Goal: Task Accomplishment & Management: Use online tool/utility

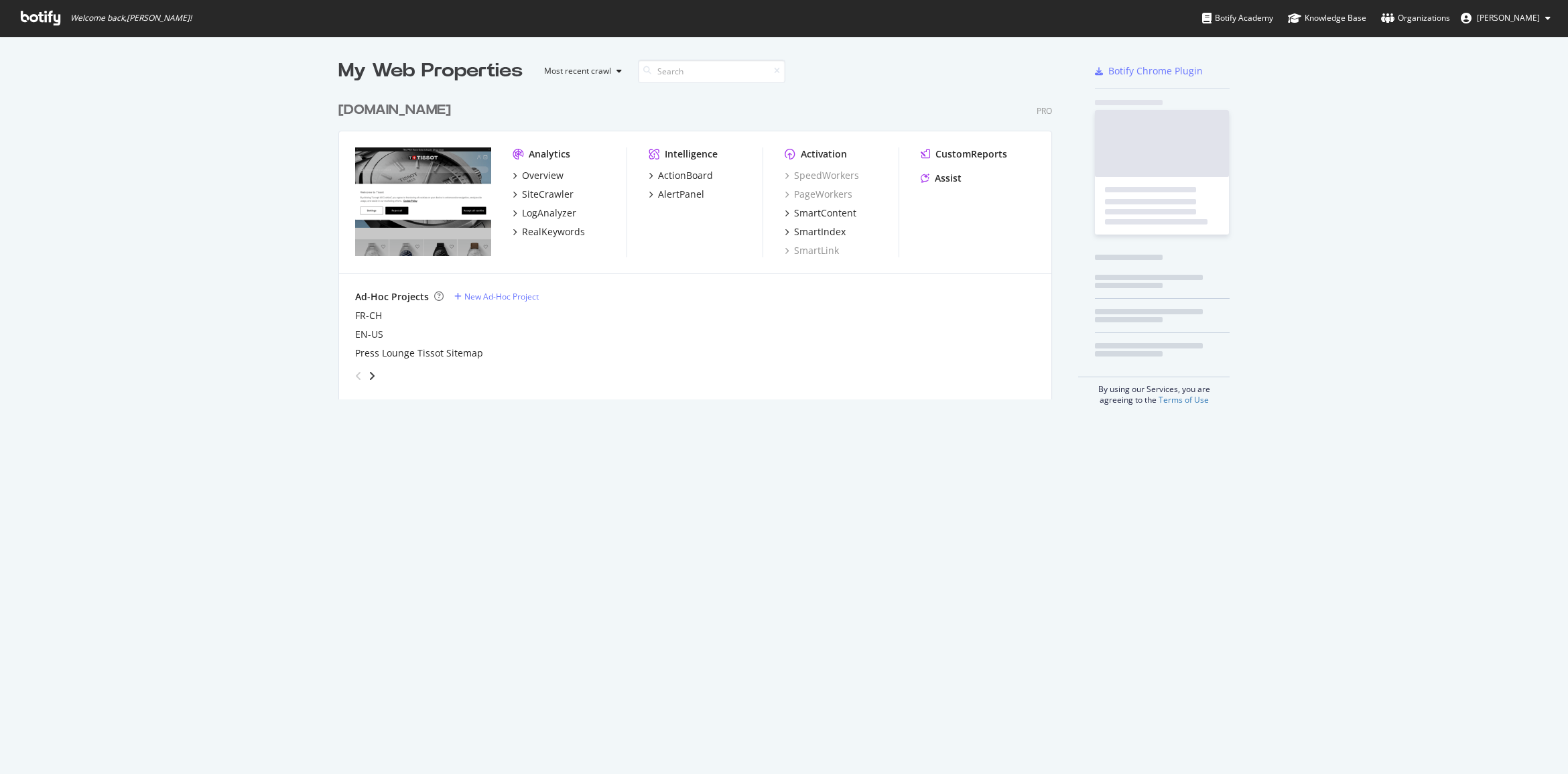
scroll to position [303, 712]
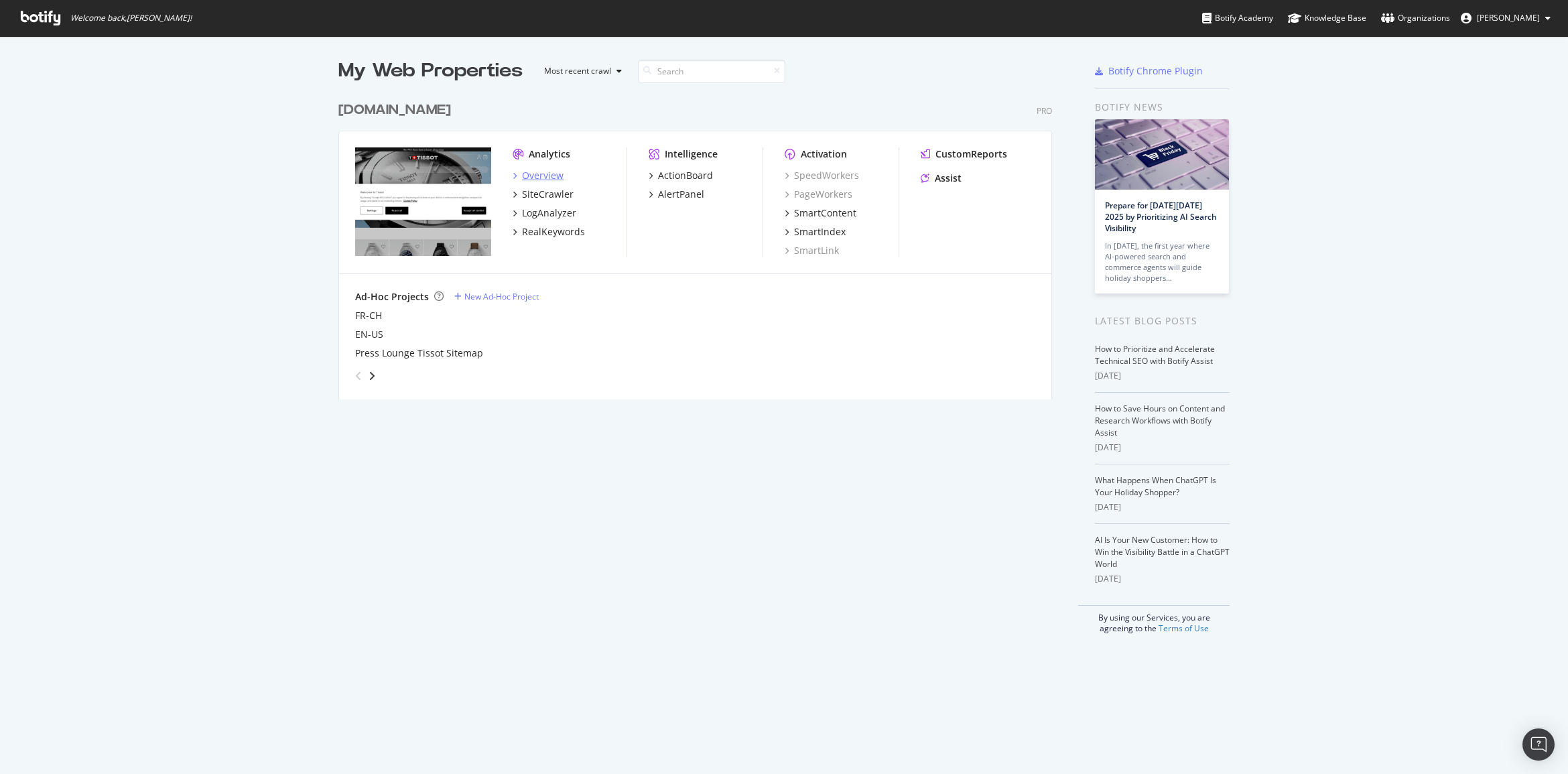
click at [545, 179] on div "Overview" at bounding box center [542, 176] width 41 height 14
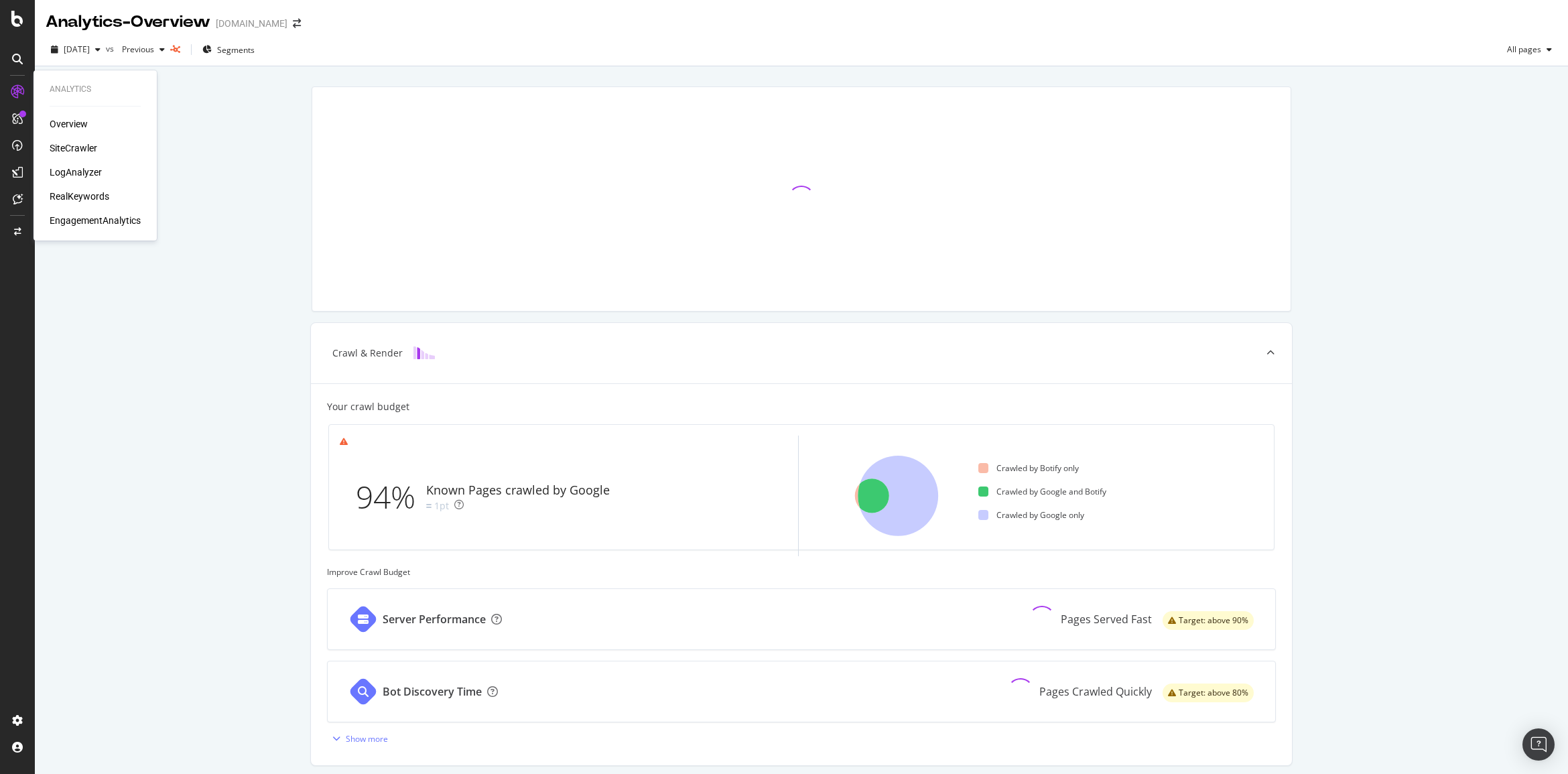
click at [82, 139] on div "Overview SiteCrawler LogAnalyzer RealKeywords EngagementAnalytics" at bounding box center [95, 172] width 91 height 110
drag, startPoint x: 82, startPoint y: 139, endPoint x: 84, endPoint y: 146, distance: 7.3
click at [84, 146] on div "SiteCrawler" at bounding box center [73, 148] width 47 height 14
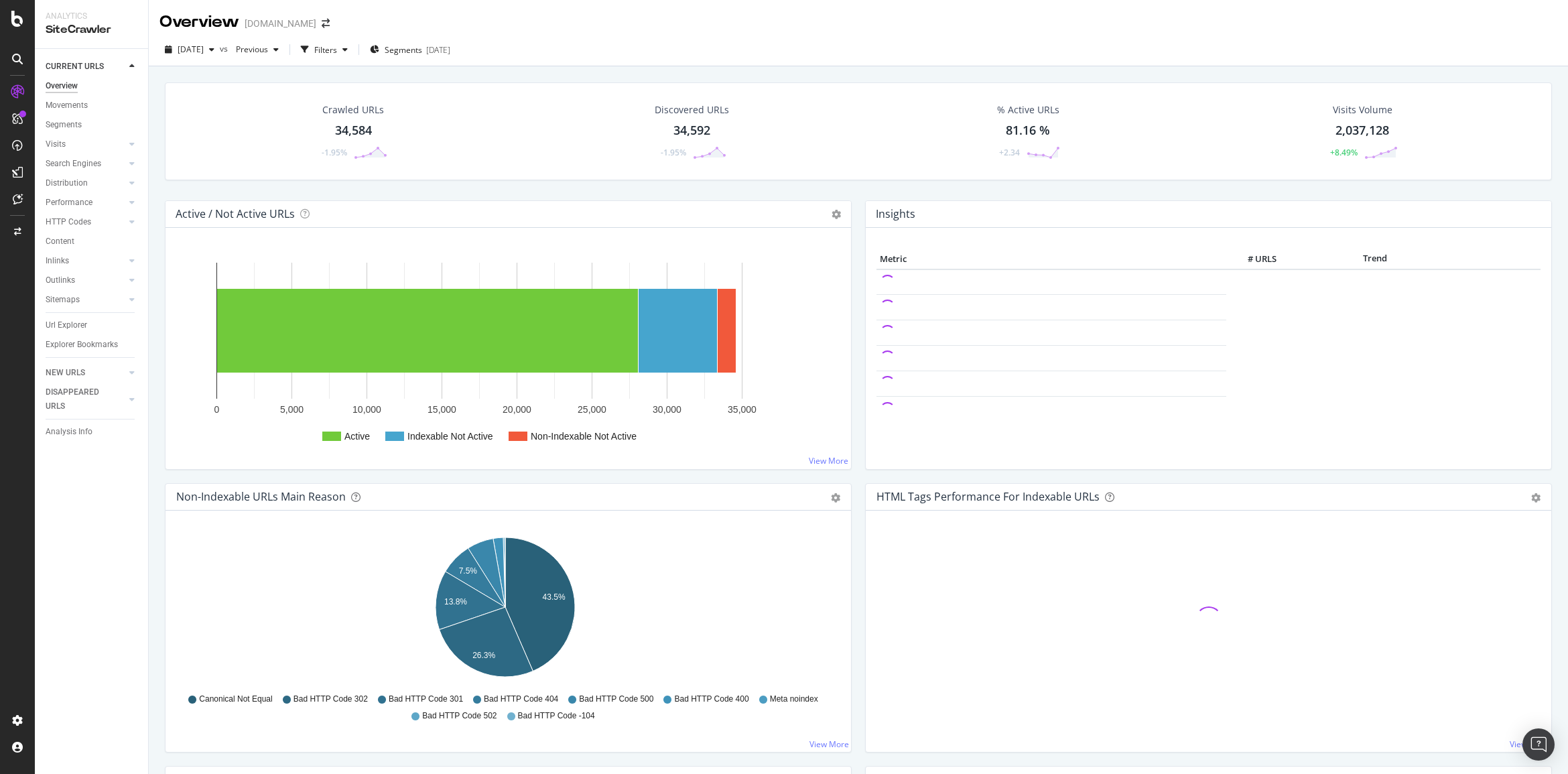
drag, startPoint x: 457, startPoint y: 196, endPoint x: 677, endPoint y: 185, distance: 220.3
click at [677, 185] on div "Crawled URLs 34,584 -1.95% Discovered URLs 34,592 -1.95% % Active URLs 81.16 % …" at bounding box center [858, 141] width 1401 height 118
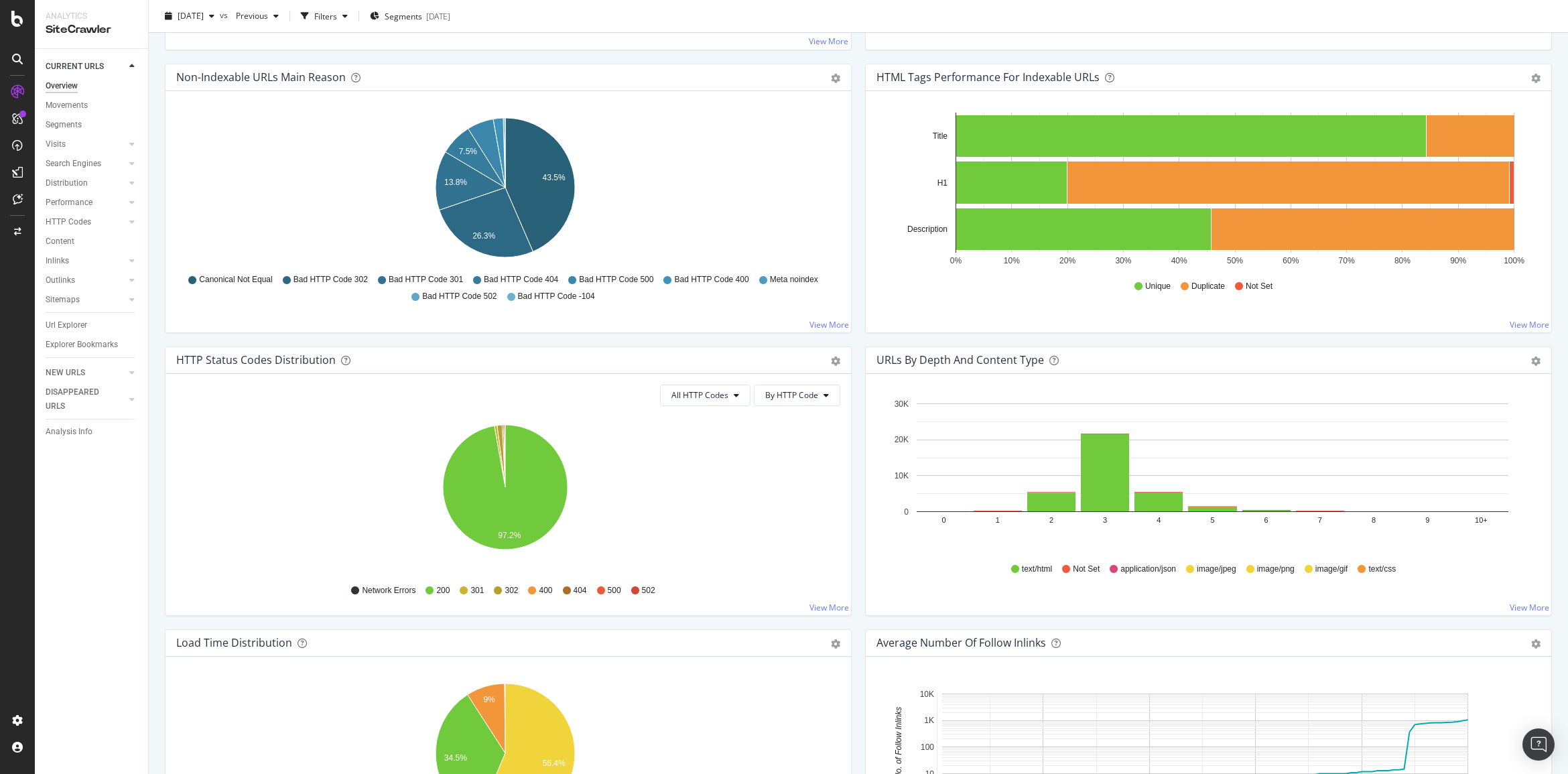
scroll to position [419, 0]
click at [539, 591] on div "400" at bounding box center [540, 591] width 24 height 11
drag, startPoint x: 539, startPoint y: 591, endPoint x: 550, endPoint y: 591, distance: 11.0
click at [550, 591] on div "Network Errors 200 301 302 400 404 500 502" at bounding box center [508, 592] width 651 height 30
click at [692, 513] on icon "97.2%" at bounding box center [505, 495] width 658 height 155
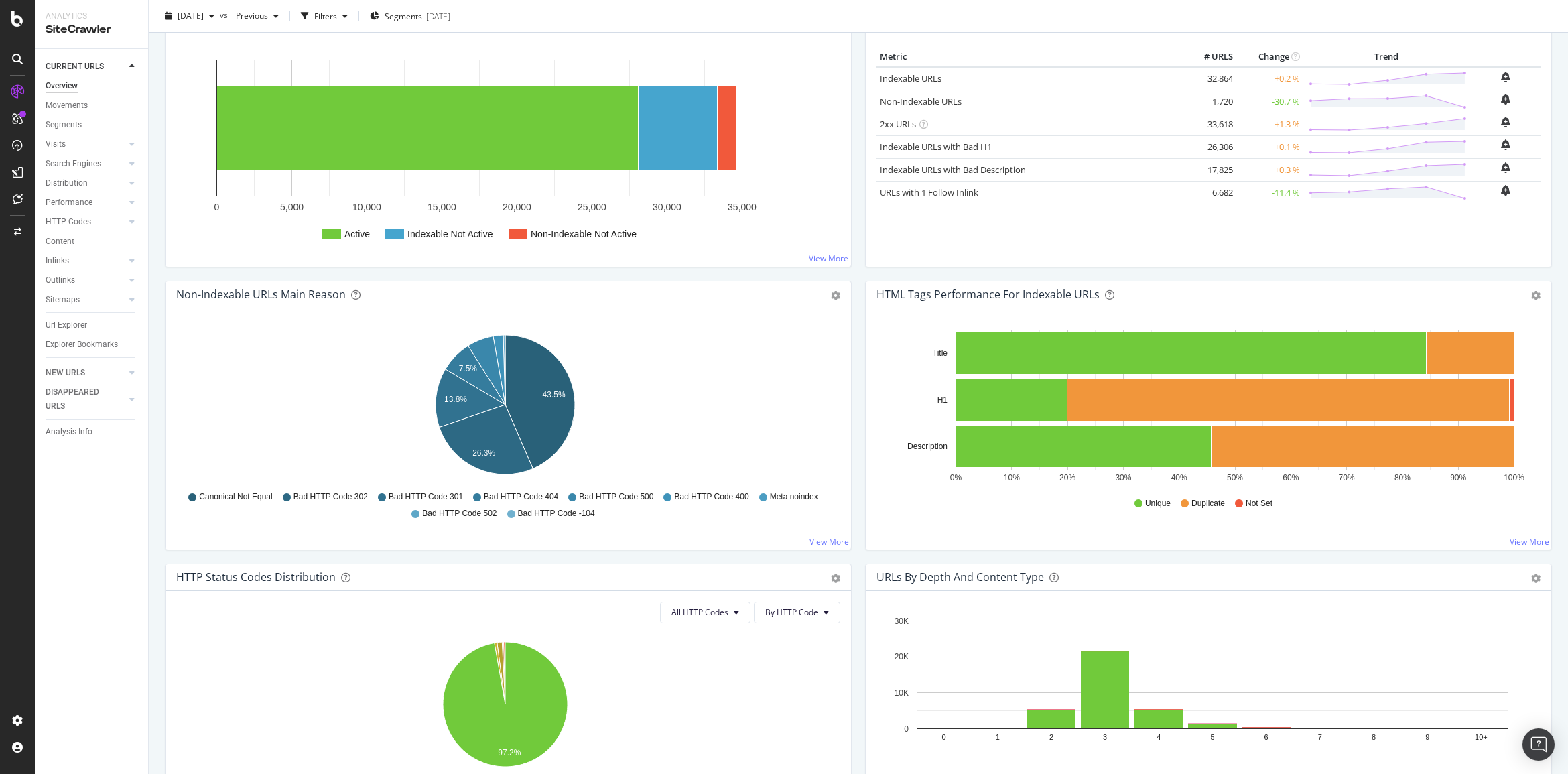
scroll to position [0, 0]
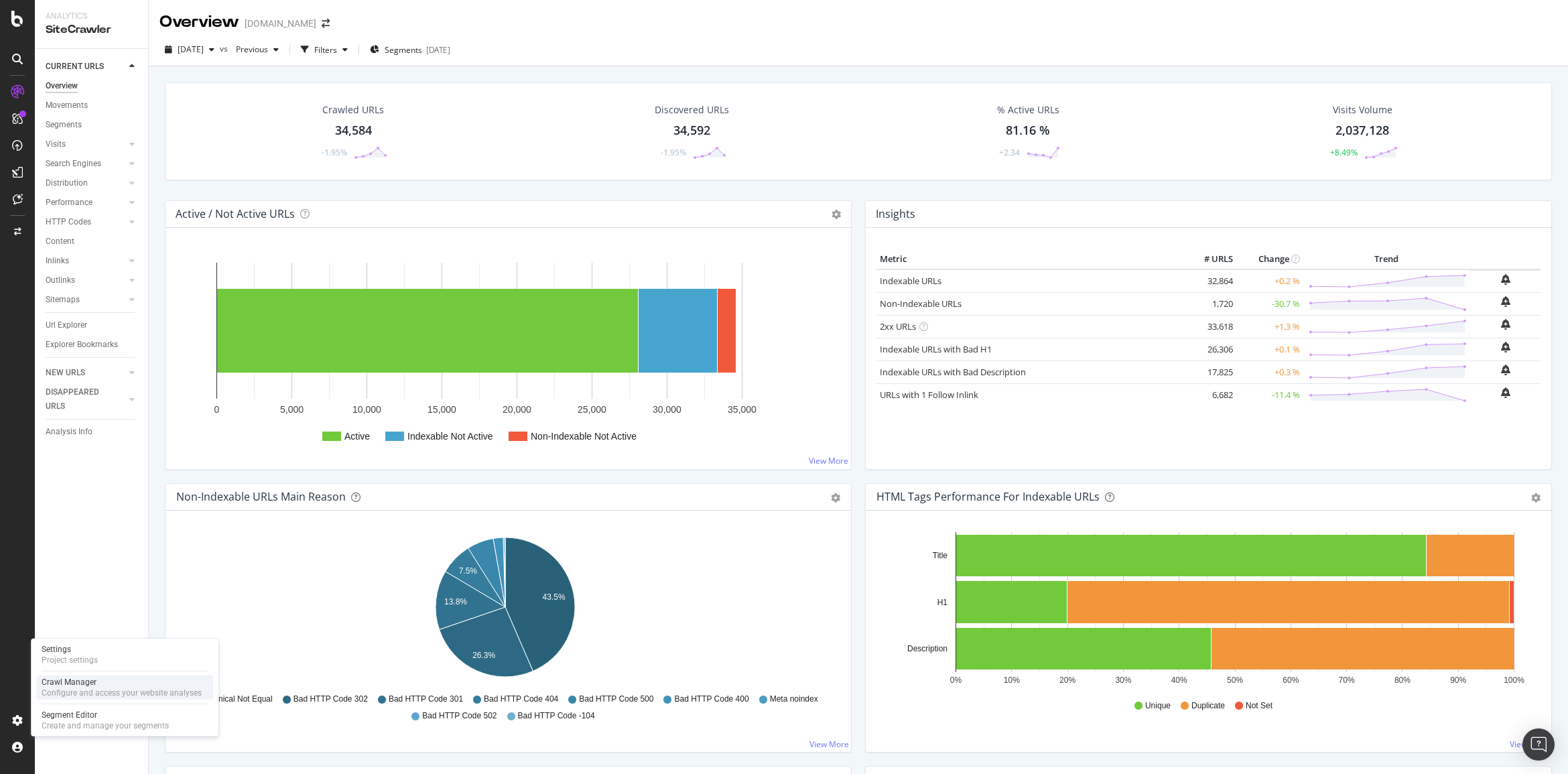
click at [65, 678] on div "Crawl Manager" at bounding box center [121, 682] width 160 height 11
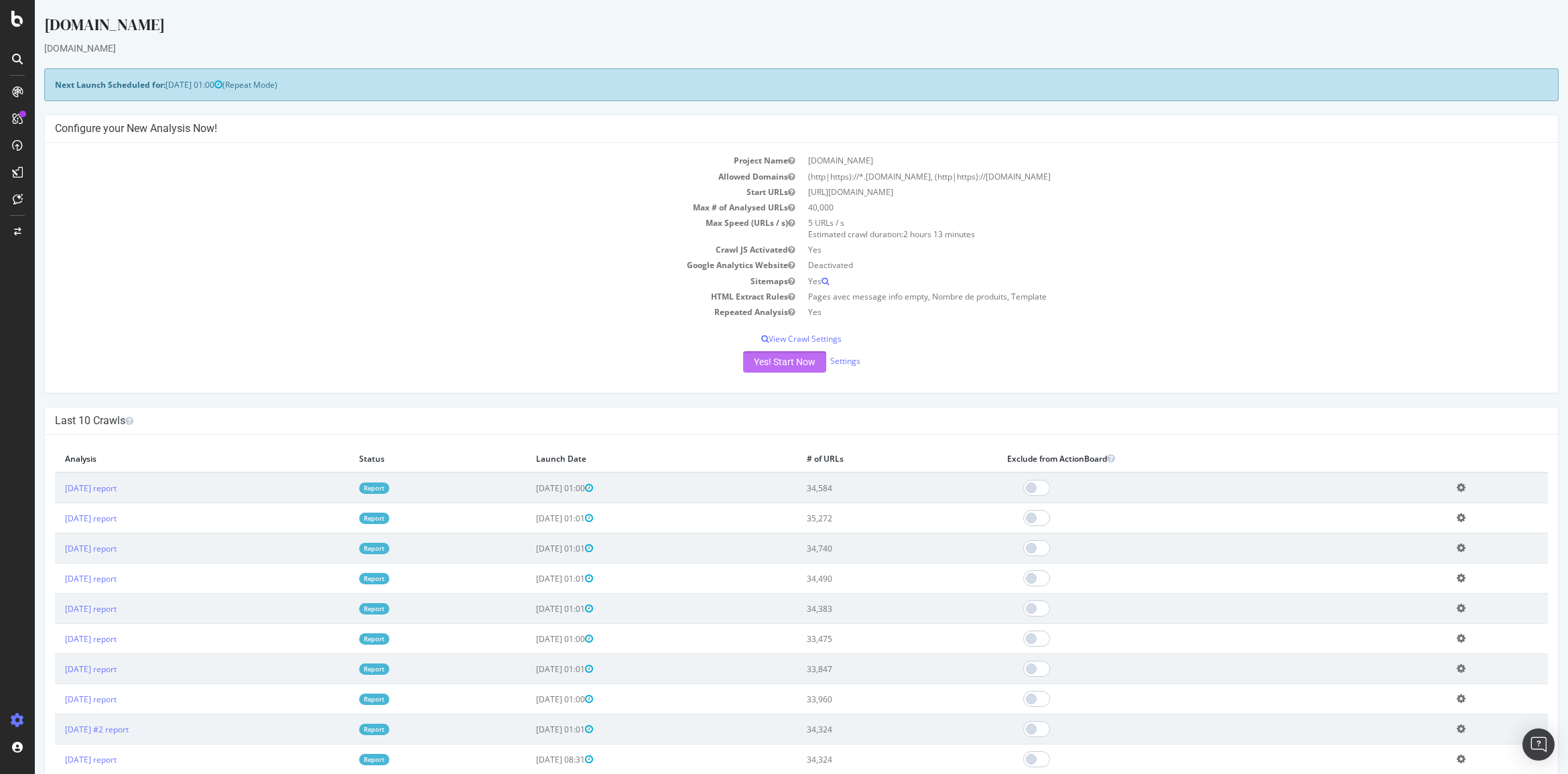
click at [792, 369] on button "Yes! Start Now" at bounding box center [785, 362] width 83 height 22
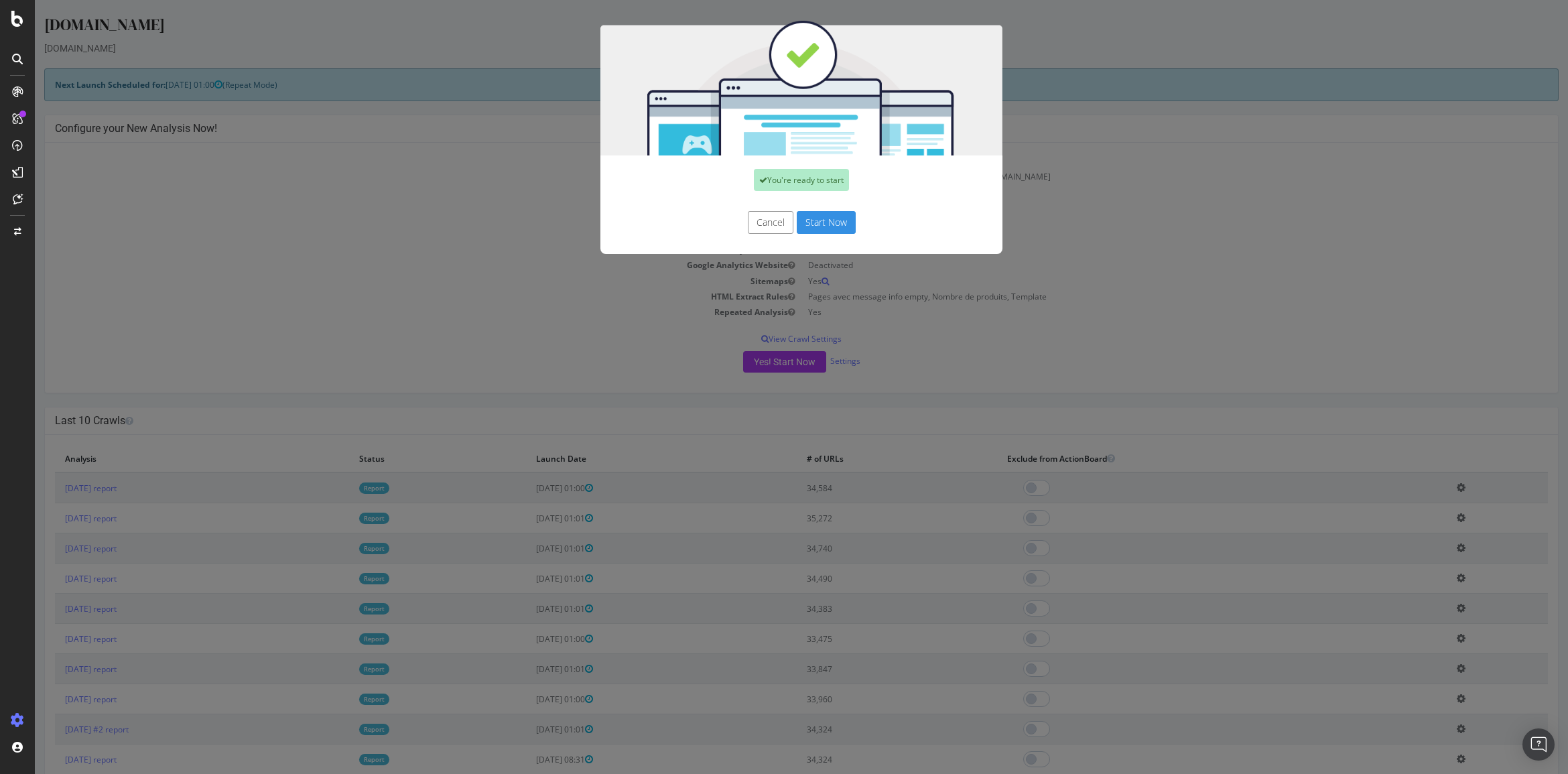
click at [801, 222] on button "Start Now" at bounding box center [826, 222] width 59 height 23
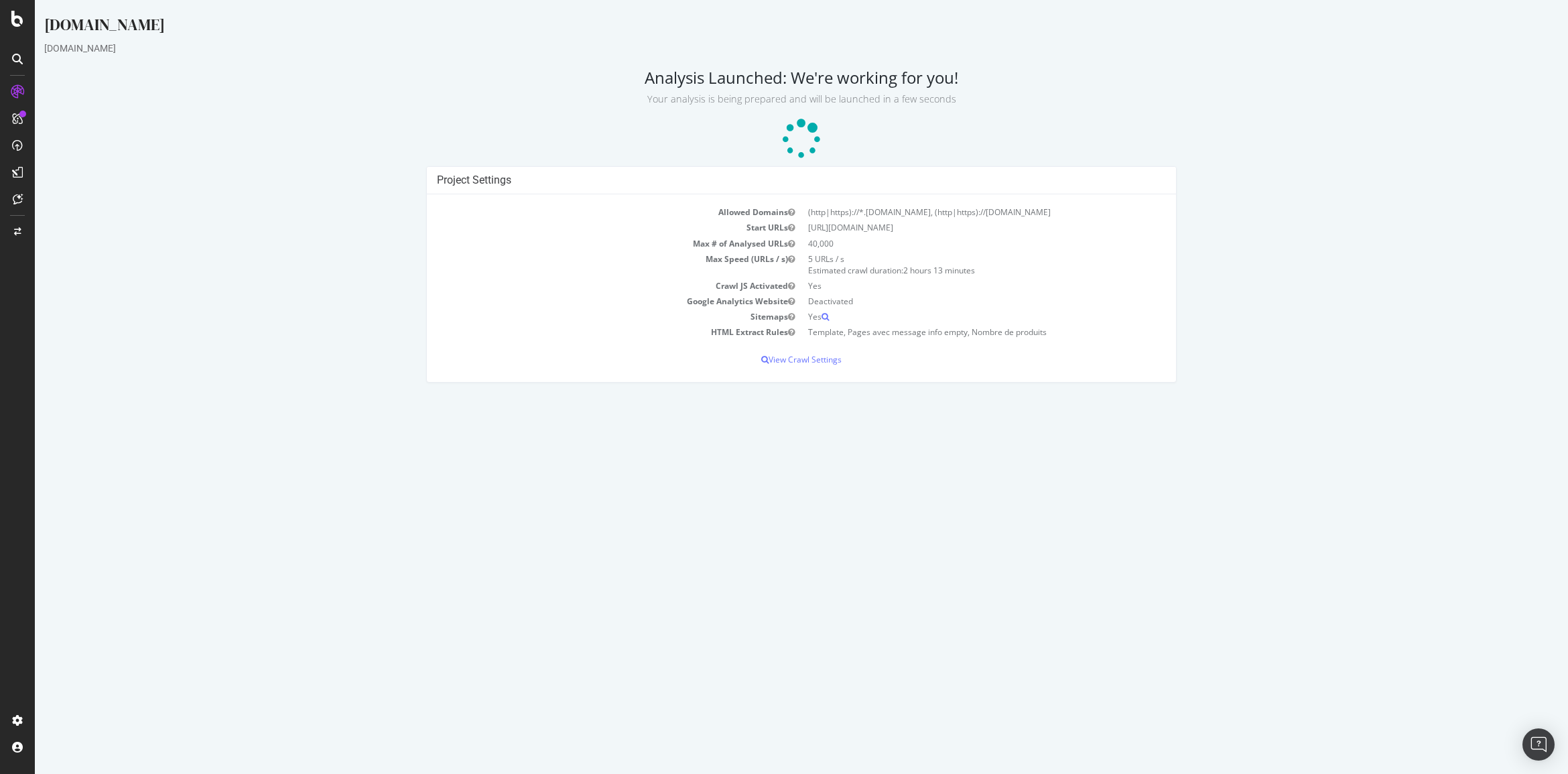
click at [439, 306] on td "Google Analytics Website" at bounding box center [620, 301] width 365 height 16
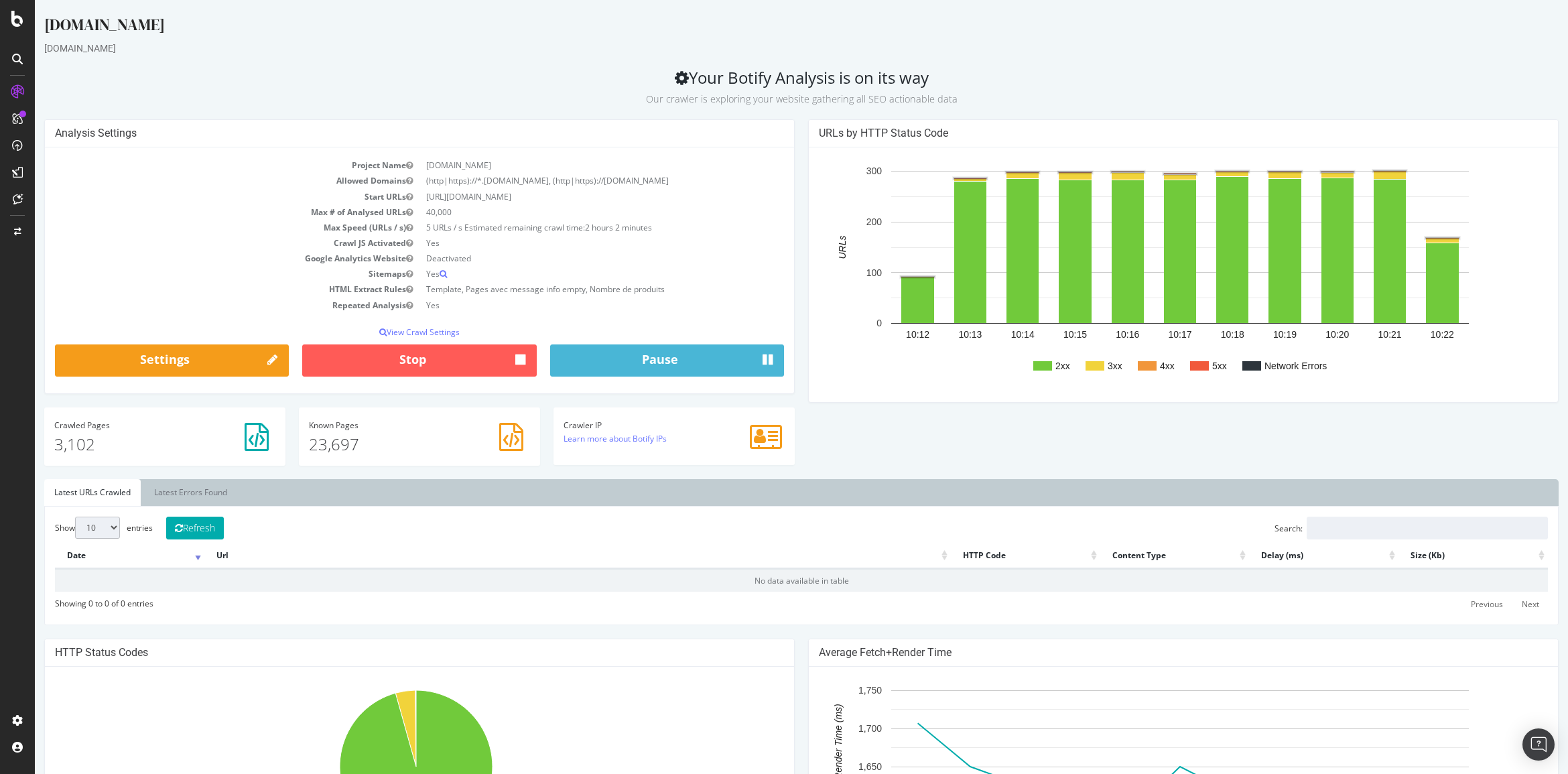
click at [1160, 363] on text "4xx" at bounding box center [1168, 366] width 15 height 11
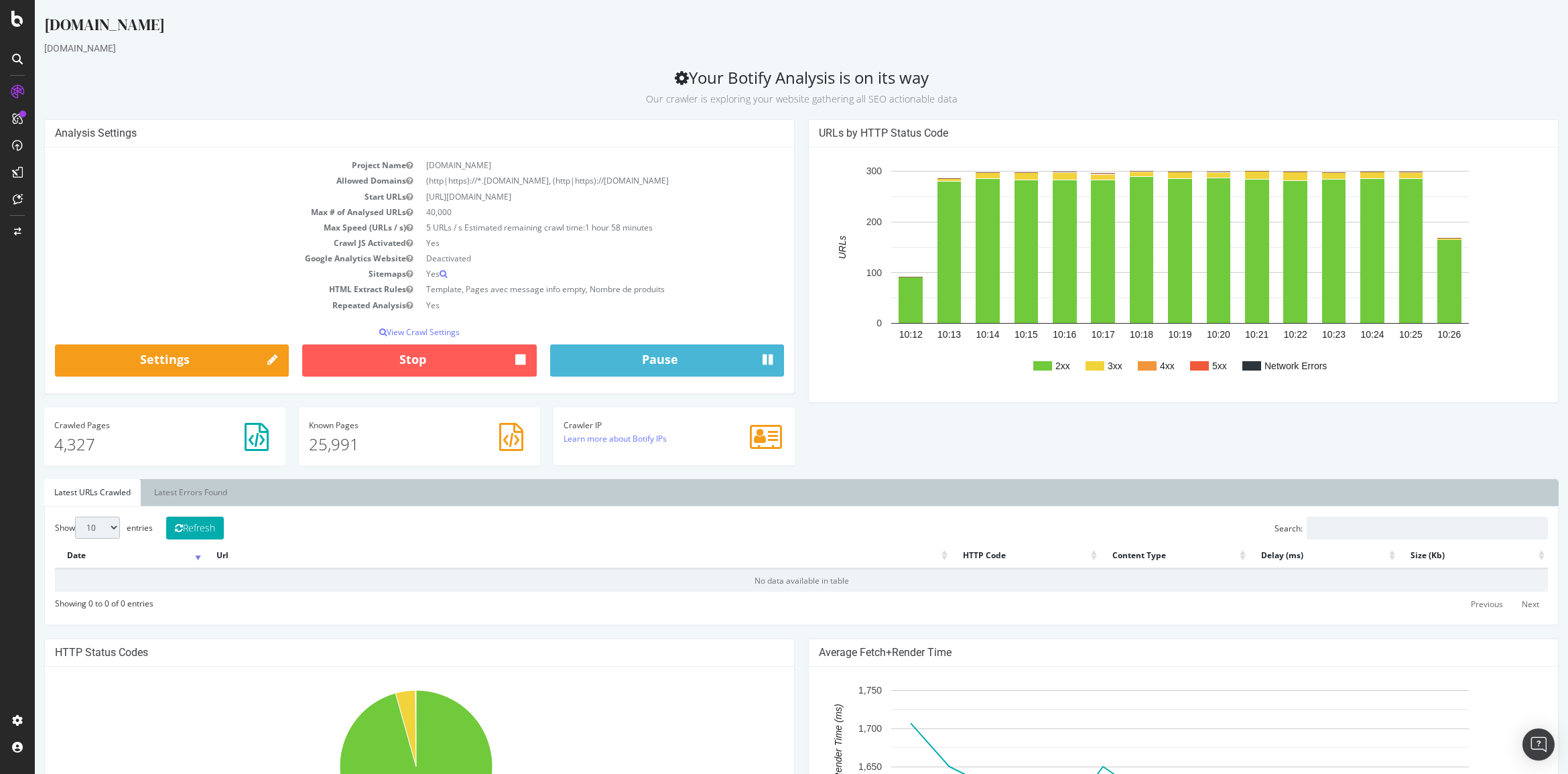
click at [434, 44] on div "[DOMAIN_NAME]" at bounding box center [801, 48] width 1515 height 14
